Goal: Find specific fact: Find specific fact

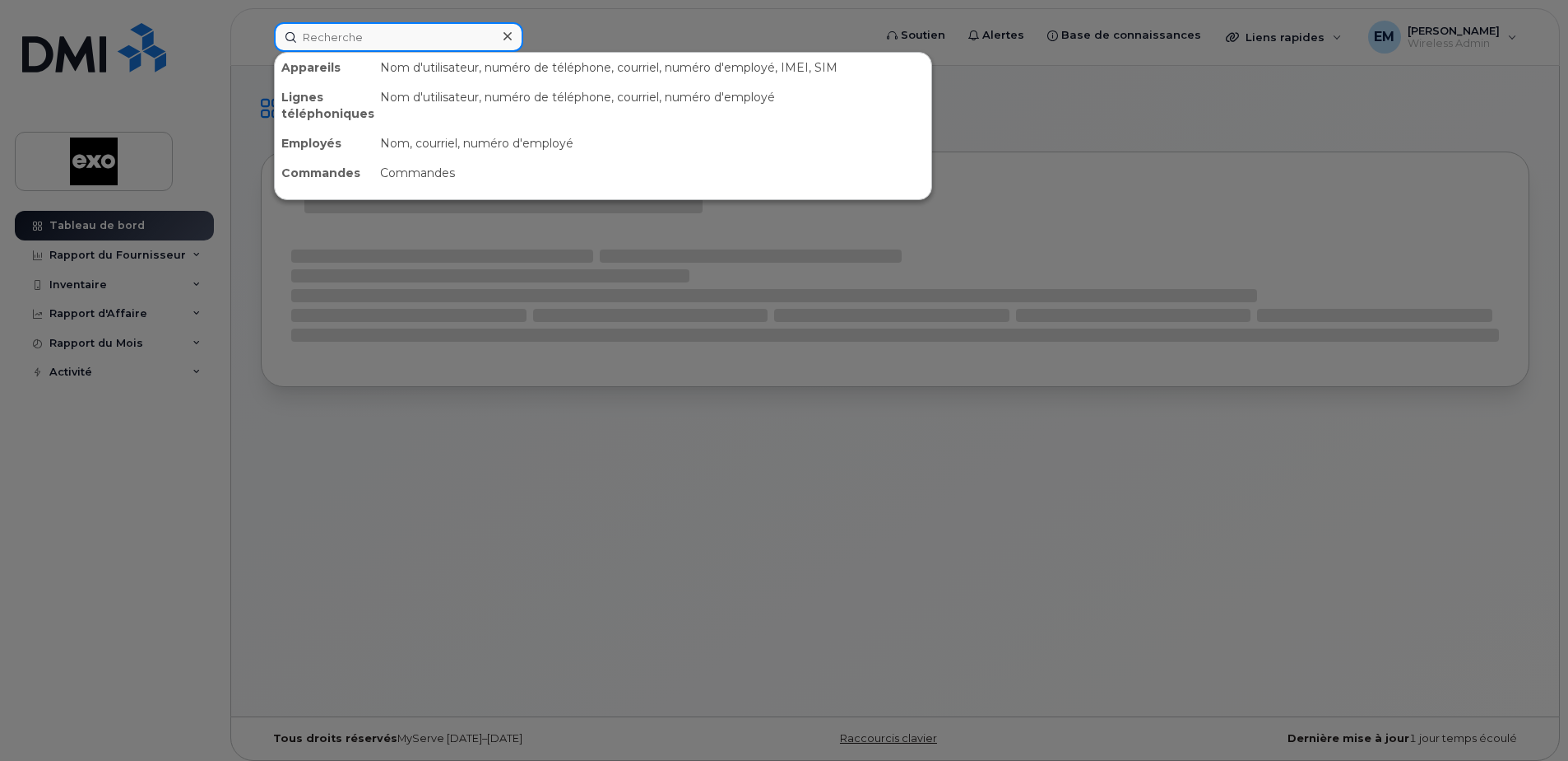
click at [367, 35] on input at bounding box center [399, 37] width 250 height 29
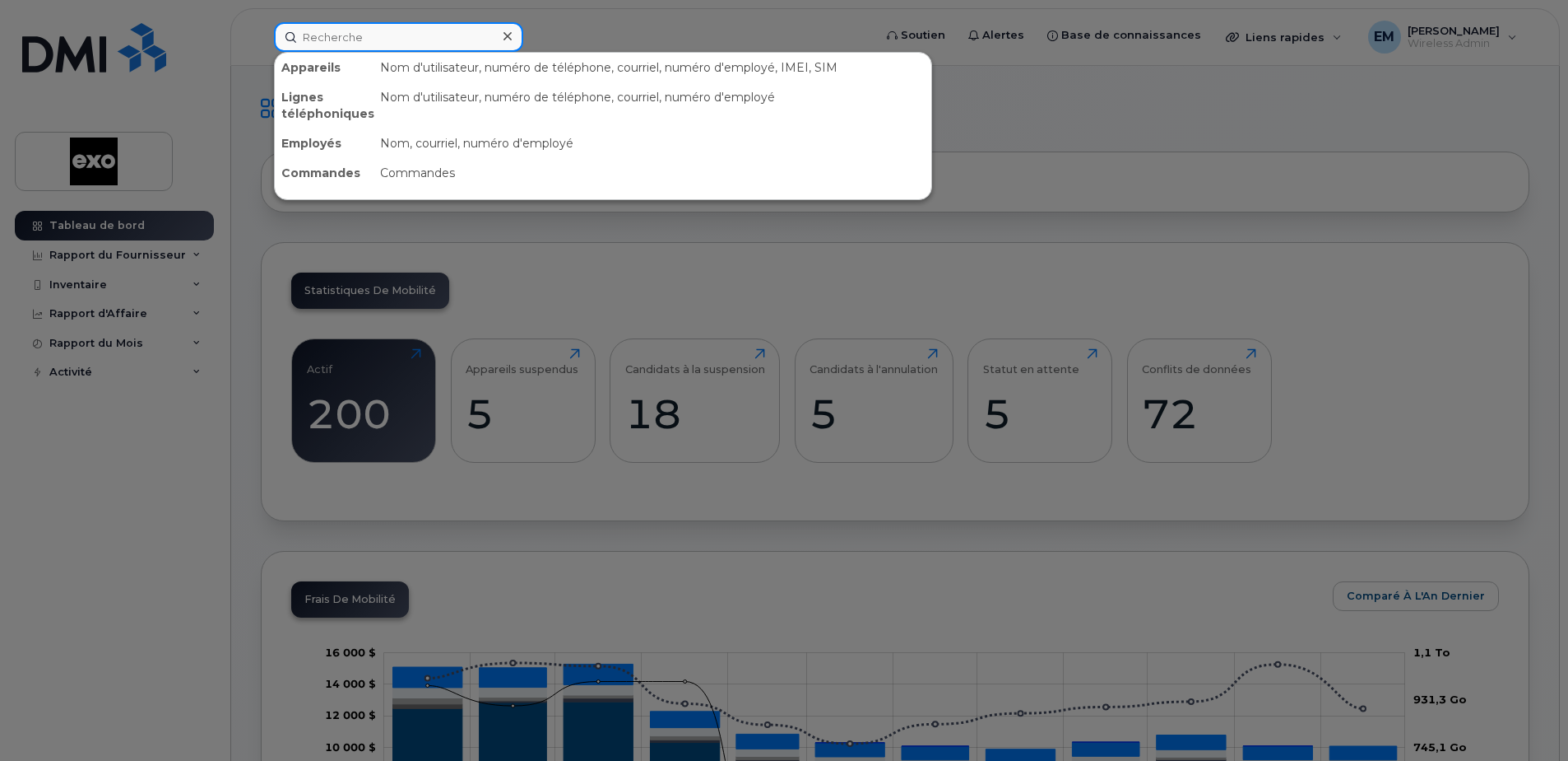
paste input "[PHONE_NUMBER]"
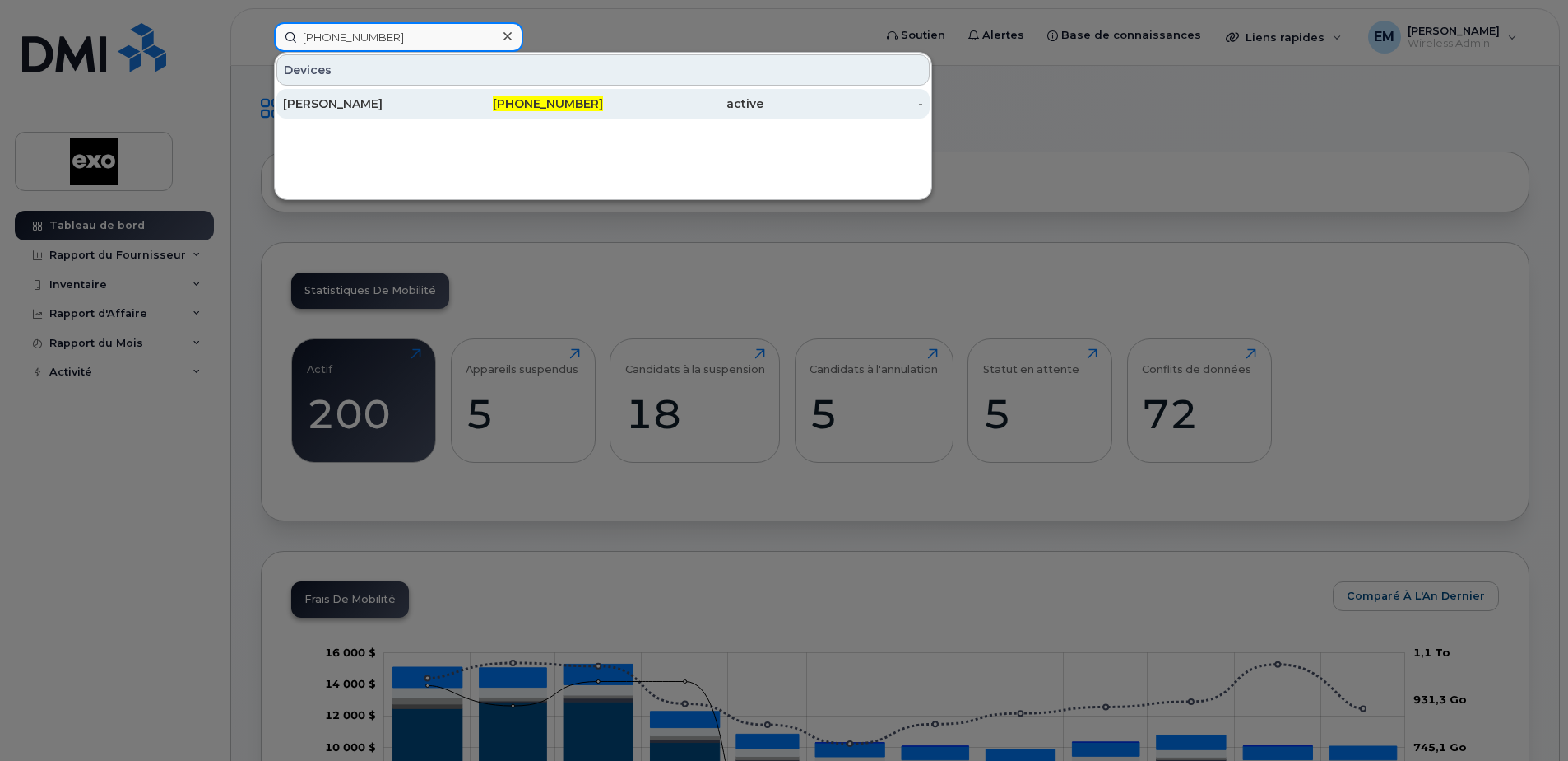
type input "[PHONE_NUMBER]"
click at [336, 99] on div "[PERSON_NAME]" at bounding box center [364, 104] width 161 height 17
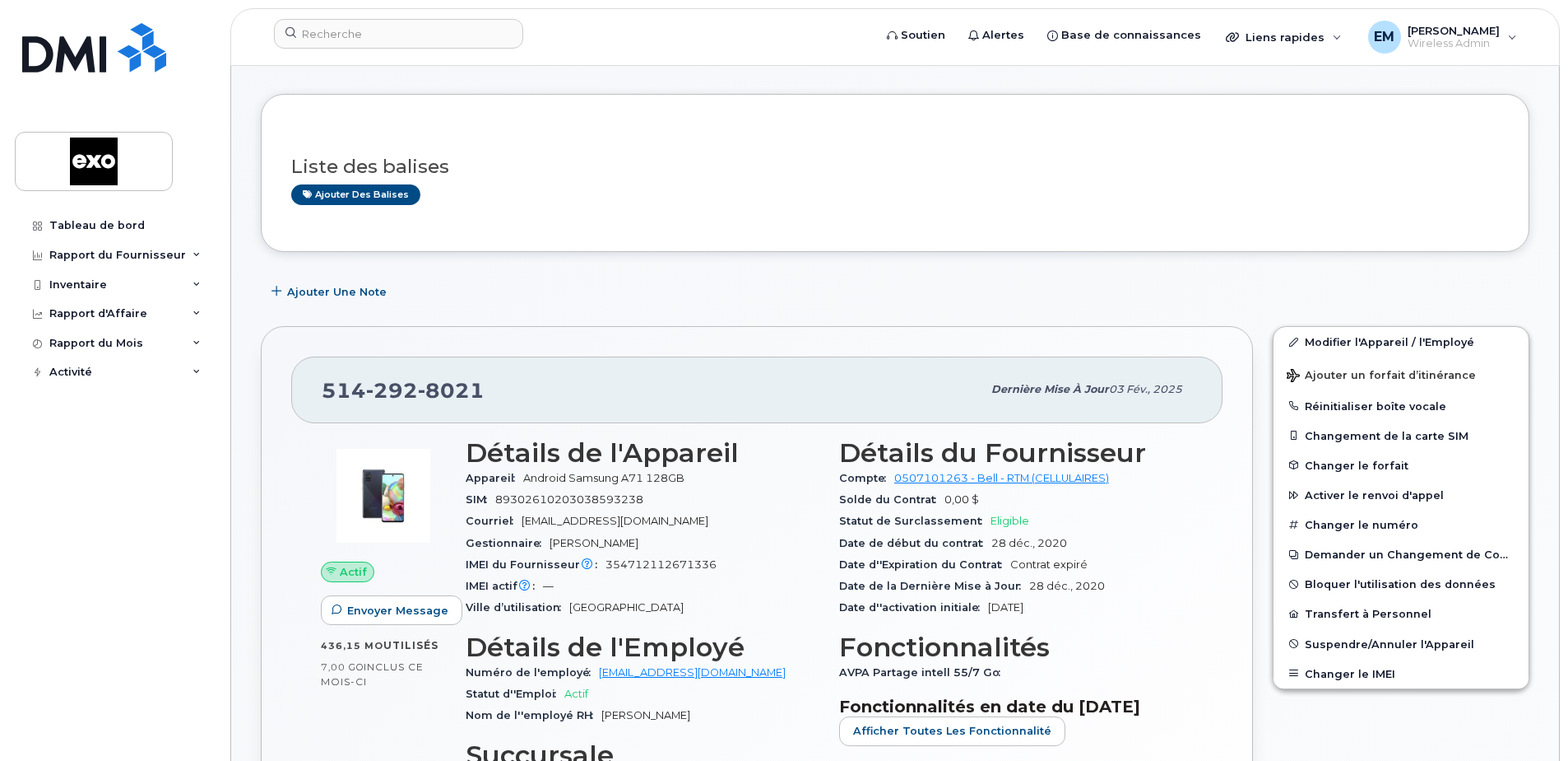
scroll to position [247, 0]
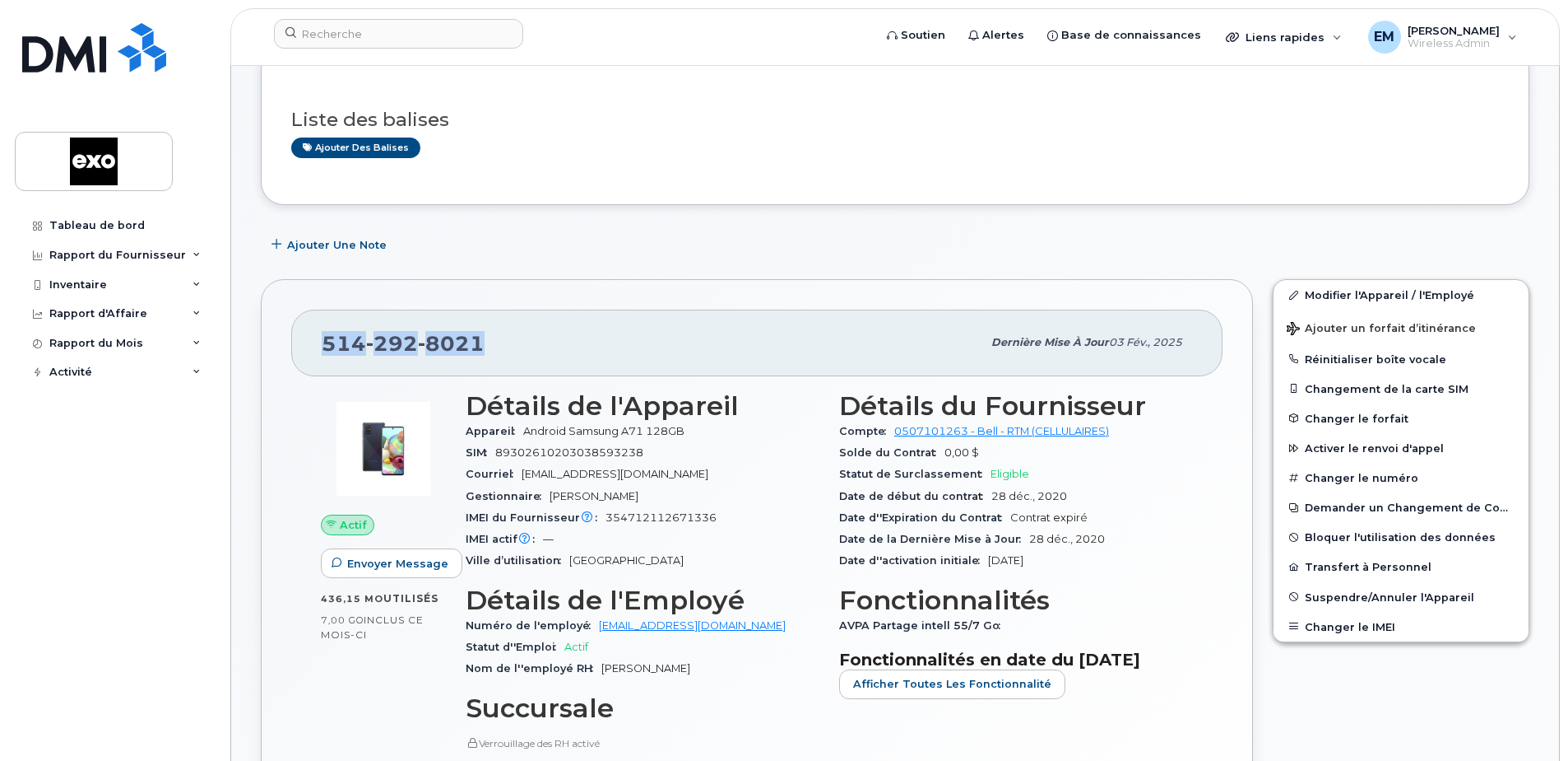
drag, startPoint x: 482, startPoint y: 338, endPoint x: 321, endPoint y: 336, distance: 161.0
click at [321, 336] on div "[PHONE_NUMBER] Dernière mise à jour [DATE]" at bounding box center [757, 342] width 931 height 66
drag, startPoint x: 321, startPoint y: 336, endPoint x: 381, endPoint y: 344, distance: 60.5
copy span "[PHONE_NUMBER]"
copy span "514 292 8021"
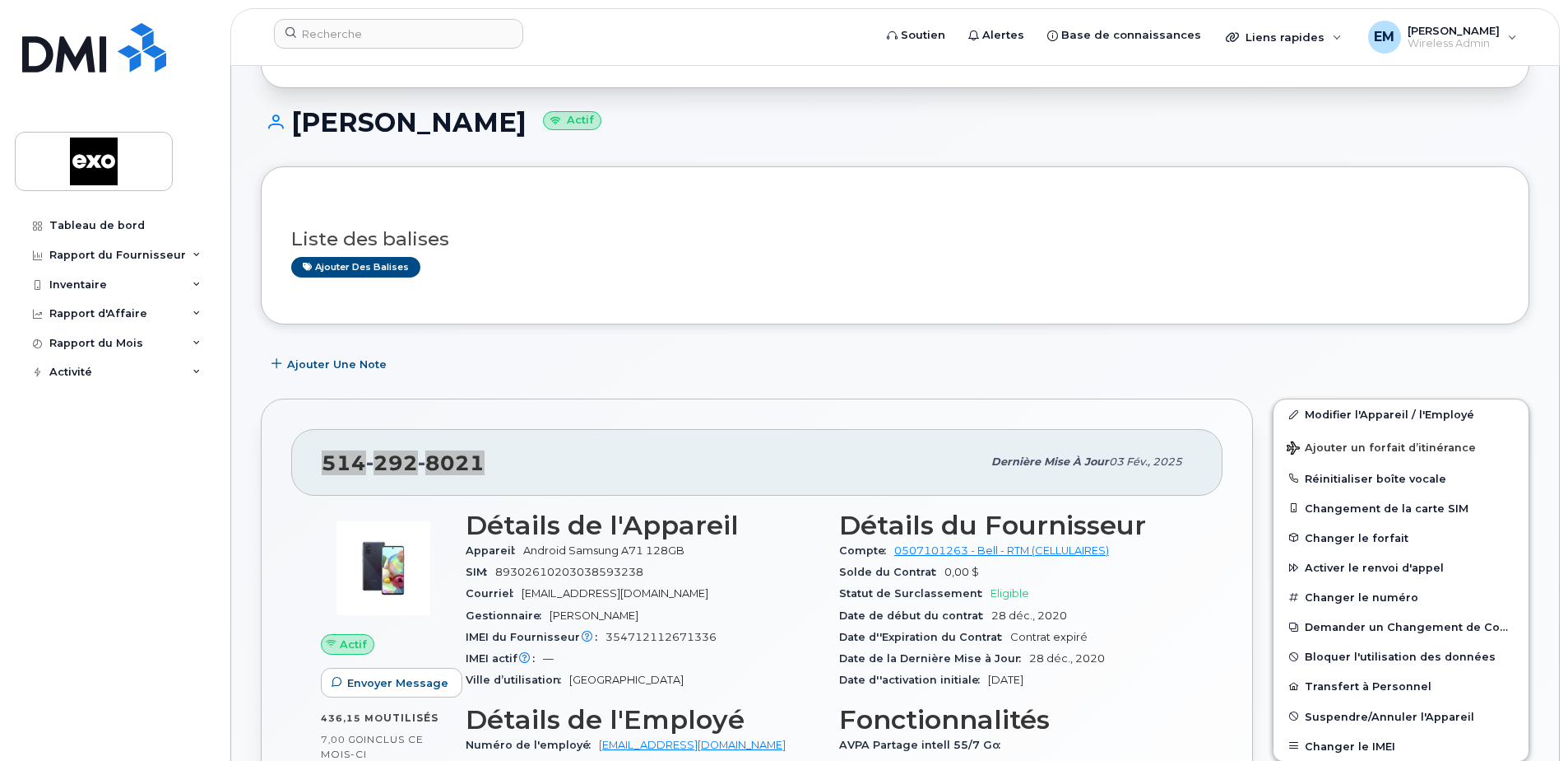
scroll to position [0, 0]
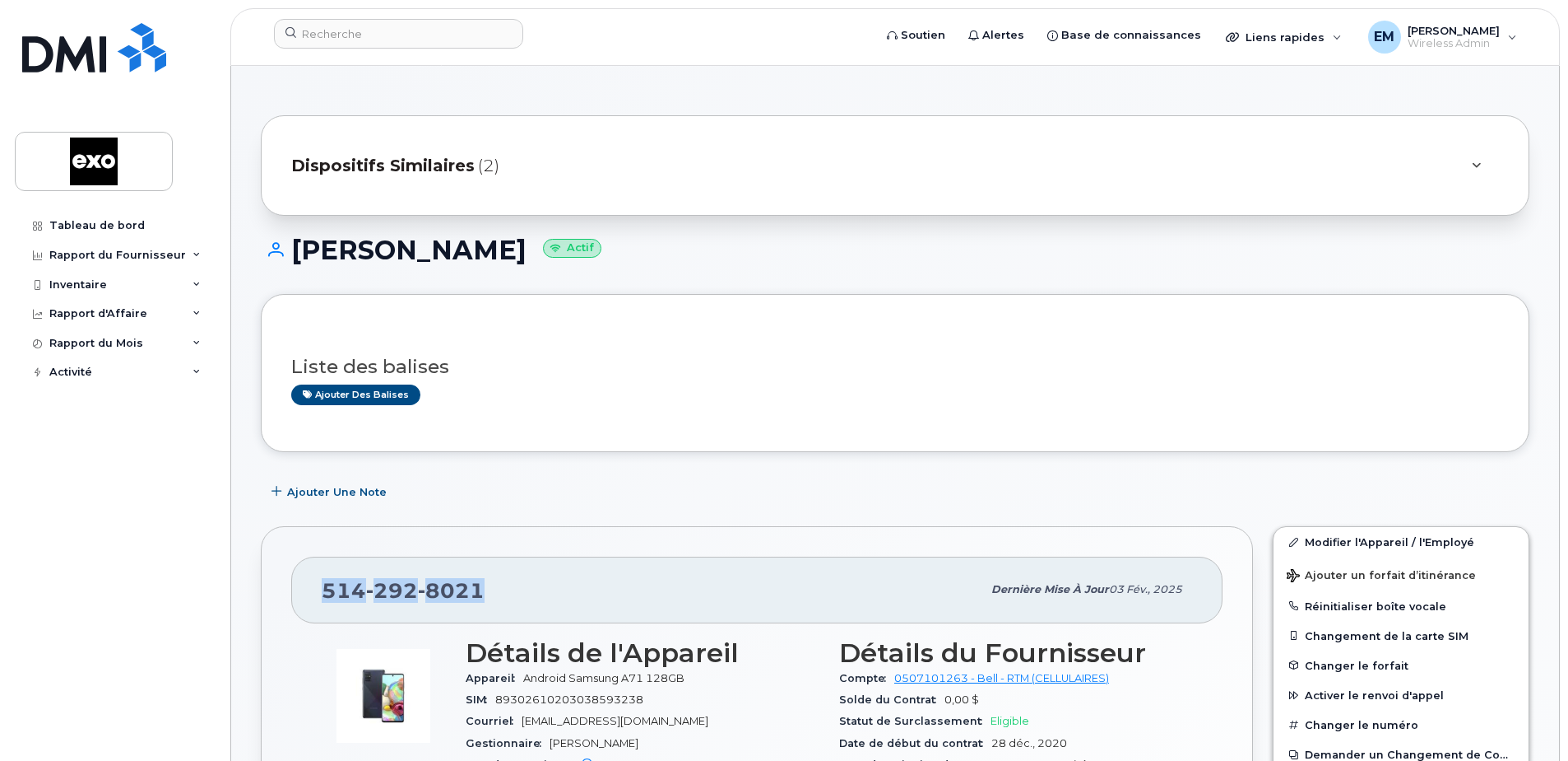
drag, startPoint x: 486, startPoint y: 251, endPoint x: 300, endPoint y: 245, distance: 186.1
click at [300, 245] on h1 "Lavallée, Marc Actif" at bounding box center [895, 250] width 1269 height 28
copy h1 "[PERSON_NAME]"
